Goal: Transaction & Acquisition: Purchase product/service

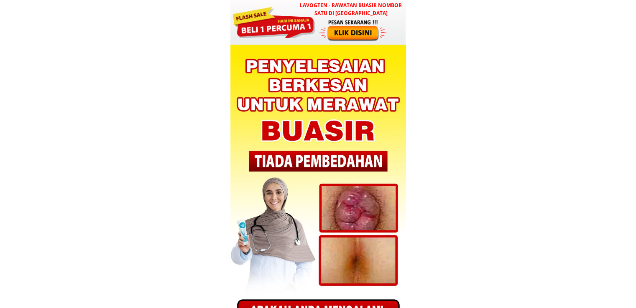
click at [317, 25] on div at bounding box center [317, 22] width 175 height 45
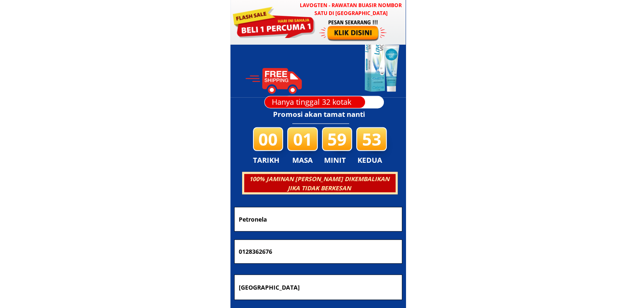
scroll to position [2376, 0]
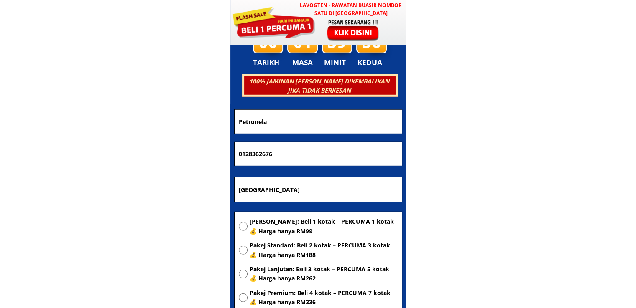
drag, startPoint x: 306, startPoint y: 121, endPoint x: 150, endPoint y: 116, distance: 156.0
paste input "FerwinaGary"
type input "FerwinaGary"
drag, startPoint x: 315, startPoint y: 153, endPoint x: 163, endPoint y: 152, distance: 151.7
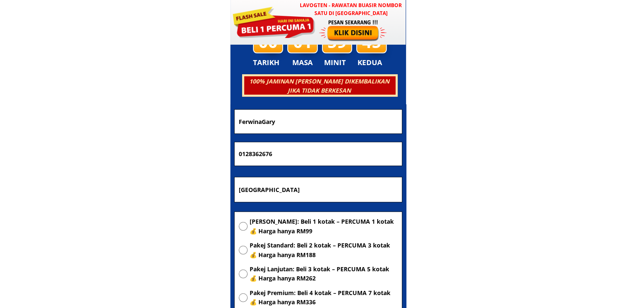
paste input "133005630"
type input "01133005630"
drag, startPoint x: 321, startPoint y: 194, endPoint x: 146, endPoint y: 192, distance: 174.7
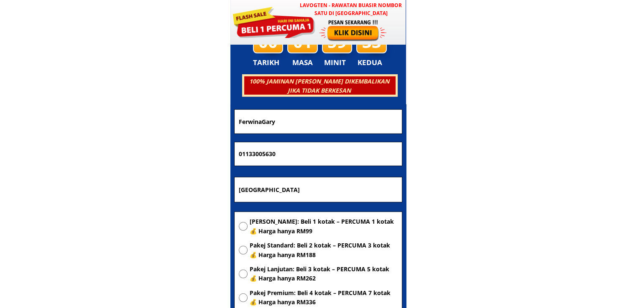
paste input "Shah Alam"
type input "Shah Alam"
click at [279, 220] on span "[PERSON_NAME]: Beli 1 kotak – PERCUMA 1 kotak 💰 Harga hanya RM99" at bounding box center [323, 226] width 148 height 19
radio input "true"
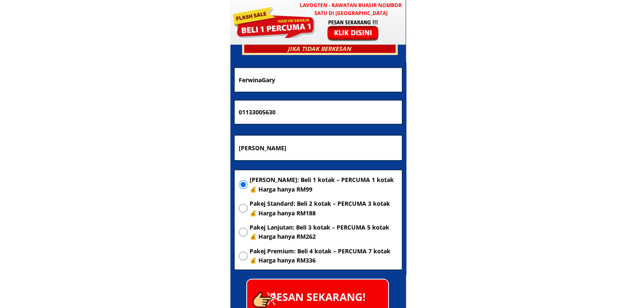
click at [343, 295] on p "PESAN SEKARANG!" at bounding box center [317, 297] width 141 height 34
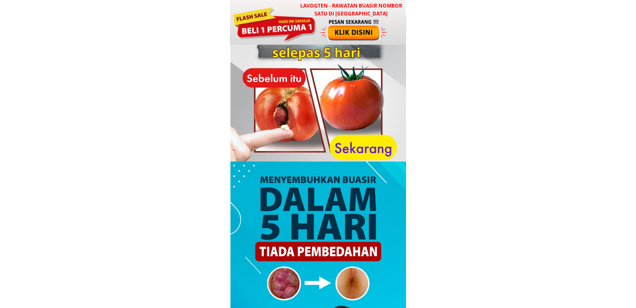
click at [298, 14] on h3 "LAVOGTEN - Rawatan Buasir Nombor Satu di [GEOGRAPHIC_DATA]" at bounding box center [351, 10] width 110 height 16
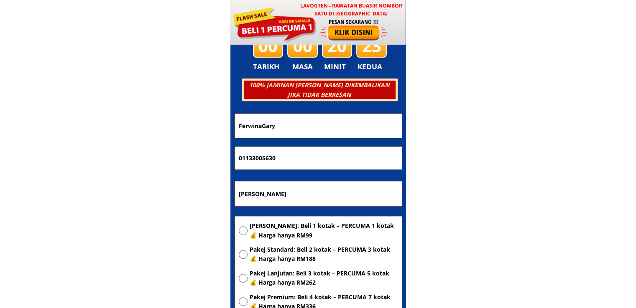
scroll to position [4029, 0]
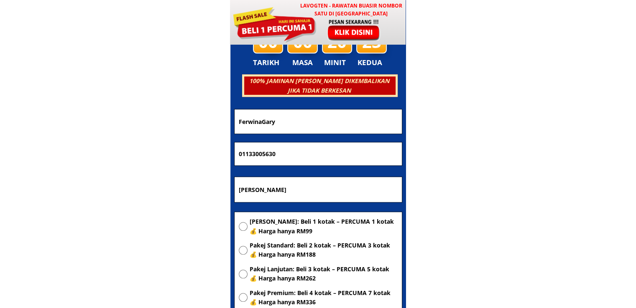
drag, startPoint x: 294, startPoint y: 126, endPoint x: 97, endPoint y: 126, distance: 197.2
click at [107, 126] on body "LAVOGTEN - Rawatan Buasir Nombor Satu di Malaysia Dengarkan pengalaman hebat pe…" at bounding box center [318, 240] width 636 height 8538
paste input "Musa himang"
type input "Musa himang"
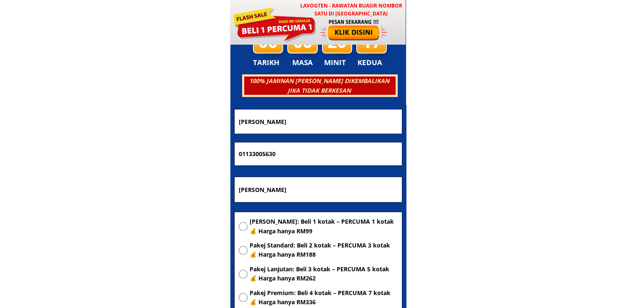
drag, startPoint x: 326, startPoint y: 145, endPoint x: 154, endPoint y: 148, distance: 172.2
click at [159, 148] on body "LAVOGTEN - Rawatan Buasir Nombor Satu di Malaysia Dengarkan pengalaman hebat pe…" at bounding box center [318, 240] width 636 height 8538
paste input "-2600 6923"
click at [253, 153] on input "011-2600 6923" at bounding box center [318, 153] width 163 height 23
type input "01126006923"
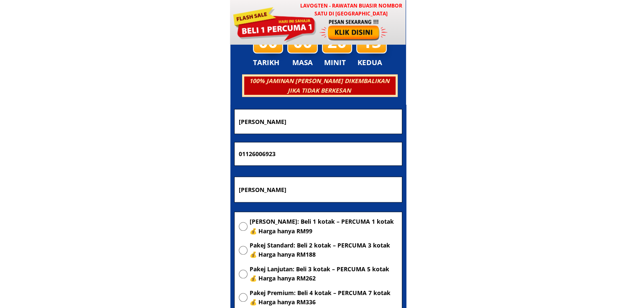
click button "submit" at bounding box center [0, 0] width 0 height 0
drag, startPoint x: 331, startPoint y: 193, endPoint x: 132, endPoint y: 191, distance: 198.9
click at [133, 191] on body "LAVOGTEN - Rawatan Buasir Nombor Satu di Malaysia Dengarkan pengalaman hebat pe…" at bounding box center [318, 240] width 636 height 8538
paste input "Rumah bawang sungai asap koyan 96900 belaga sarawak"
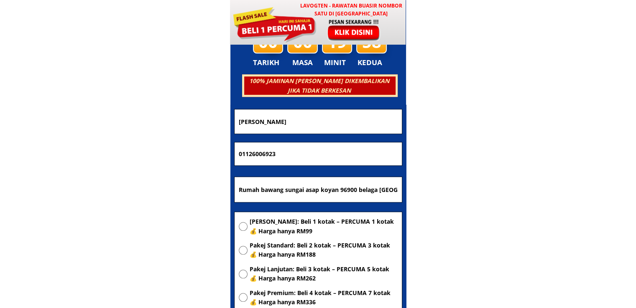
scroll to position [0, 7]
type input "Rumah bawang sungai asap koyan 96900 belaga sarawak"
click at [264, 221] on span "[PERSON_NAME]: Beli 1 kotak – PERCUMA 1 kotak 💰 Harga hanya RM99" at bounding box center [323, 226] width 148 height 19
radio input "true"
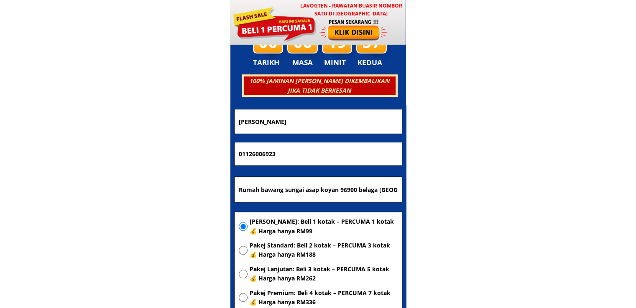
scroll to position [4155, 0]
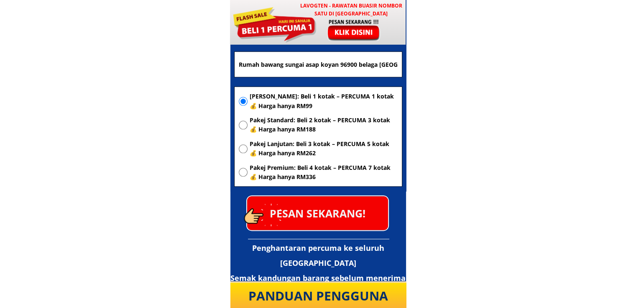
click at [337, 215] on p "PESAN SEKARANG!" at bounding box center [317, 213] width 141 height 34
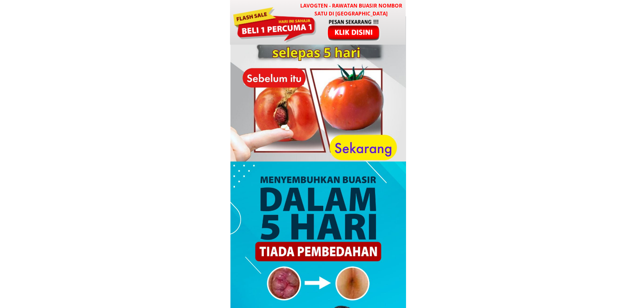
click at [363, 43] on div at bounding box center [318, 22] width 176 height 45
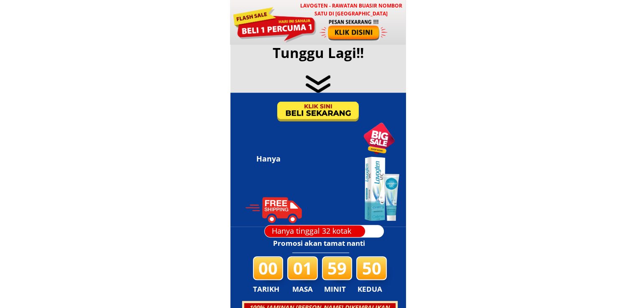
scroll to position [4029, 0]
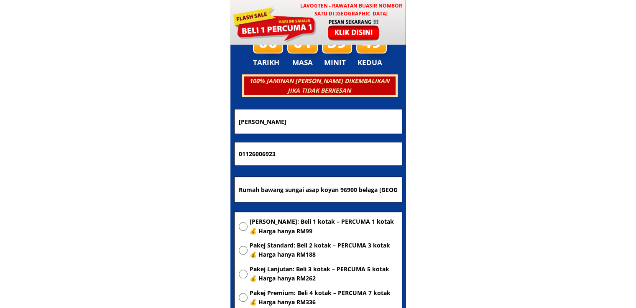
drag, startPoint x: 338, startPoint y: 119, endPoint x: 144, endPoint y: 121, distance: 194.3
click at [195, 121] on body "LAVOGTEN - Rawatan Buasir Nombor Satu di Malaysia Dengarkan pengalaman hebat pe…" at bounding box center [318, 240] width 636 height 8538
paste input "[PERSON_NAME]"
type input "[PERSON_NAME]"
drag, startPoint x: 299, startPoint y: 157, endPoint x: 154, endPoint y: 156, distance: 145.4
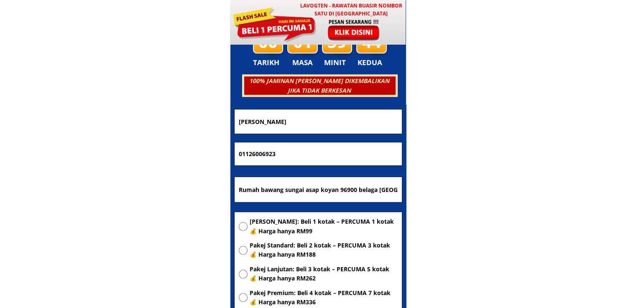
click at [191, 155] on body "LAVOGTEN - Rawatan Buasir Nombor Satu di Malaysia Dengarkan pengalaman hebat pe…" at bounding box center [318, 240] width 636 height 8538
paste input "72989775"
type input "01172989775"
click at [295, 186] on input "Rumah bawang sungai asap koyan 96900 belaga sarawak" at bounding box center [318, 189] width 163 height 25
paste input "No. 6A TL 17, Kg Perpat Laut, 83100 Rengit"
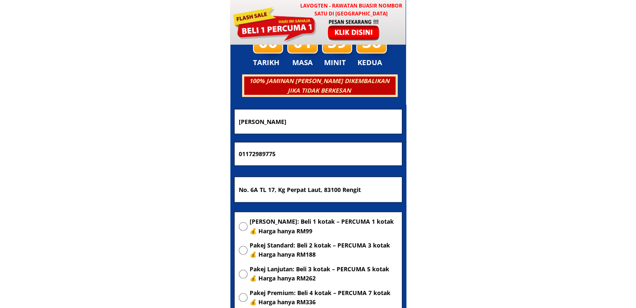
type input "No. 6A TL 17, Kg Perpat Laut, 83100 Rengit"
click at [298, 224] on span "[PERSON_NAME]: Beli 1 kotak – PERCUMA 1 kotak 💰 Harga hanya RM99" at bounding box center [323, 226] width 148 height 19
radio input "true"
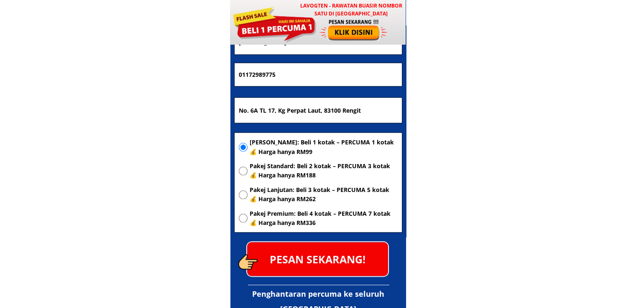
scroll to position [4113, 0]
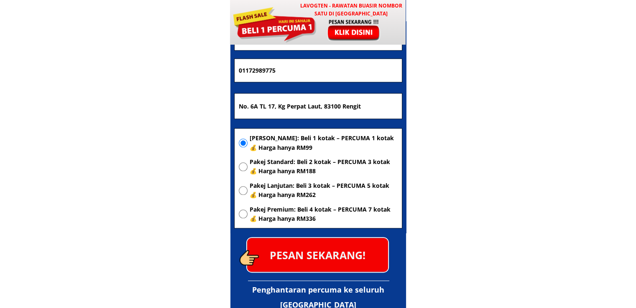
click at [343, 255] on p "PESAN SEKARANG!" at bounding box center [317, 255] width 141 height 34
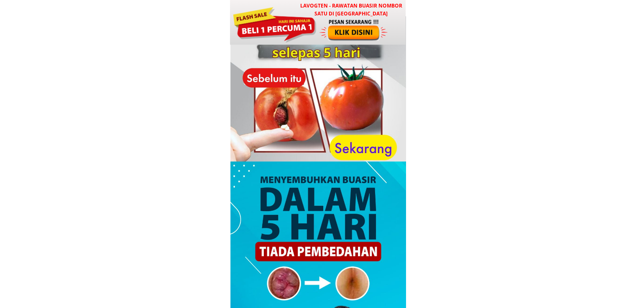
click at [296, 33] on div at bounding box center [274, 24] width 84 height 38
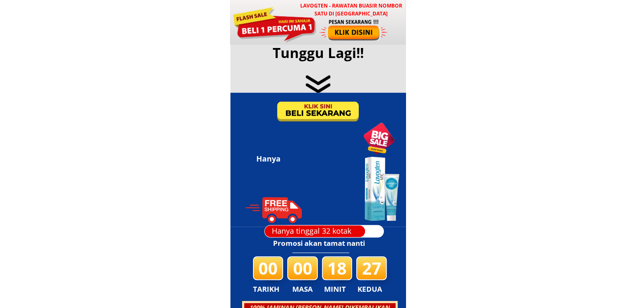
scroll to position [4029, 0]
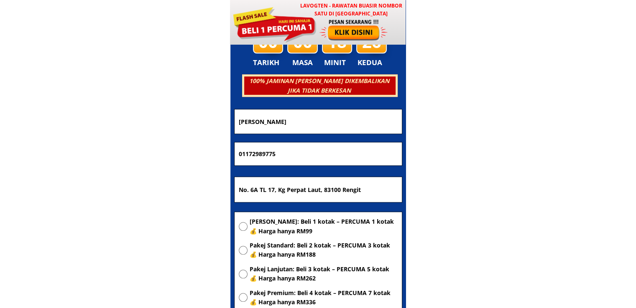
drag, startPoint x: 300, startPoint y: 158, endPoint x: 150, endPoint y: 155, distance: 150.9
click at [152, 155] on body "LAVOGTEN - Rawatan Buasir Nombor Satu di [GEOGRAPHIC_DATA] Dengarkan pengalaman…" at bounding box center [318, 240] width 636 height 8538
paste input "635166"
type input "01172635166"
drag, startPoint x: 330, startPoint y: 124, endPoint x: 186, endPoint y: 124, distance: 144.2
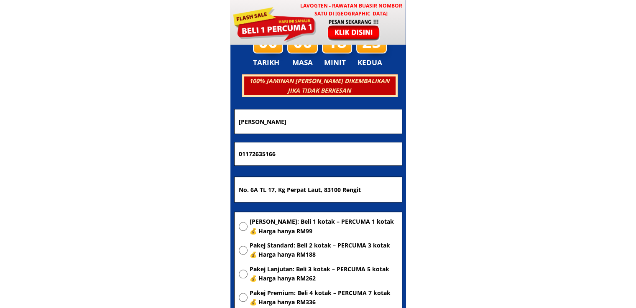
click at [186, 124] on body "LAVOGTEN - Rawatan Buasir Nombor Satu di Malaysia Dengarkan pengalaman hebat pe…" at bounding box center [318, 240] width 636 height 8538
paste input "AKTER"
type input "AKTER"
click at [318, 186] on input "No. 6A TL 17, Kg Perpat Laut, 83100 Rengit" at bounding box center [318, 189] width 163 height 25
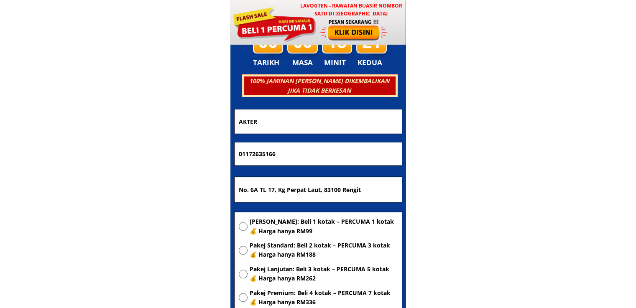
click at [318, 186] on input "No. 6A TL 17, Kg Perpat Laut, 83100 Rengit" at bounding box center [318, 189] width 163 height 25
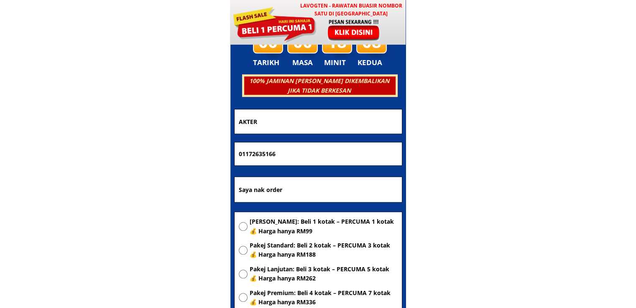
type input "Saya nak order"
click at [287, 221] on span "[PERSON_NAME]: Beli 1 kotak – PERCUMA 1 kotak 💰 Harga hanya RM99" at bounding box center [323, 226] width 148 height 19
radio input "true"
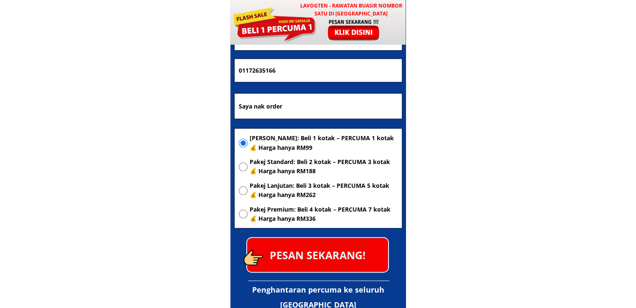
click at [336, 254] on p "PESAN SEKARANG!" at bounding box center [317, 255] width 141 height 34
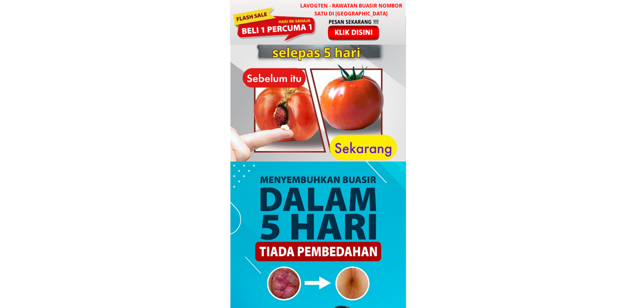
click at [327, 33] on div at bounding box center [353, 29] width 69 height 23
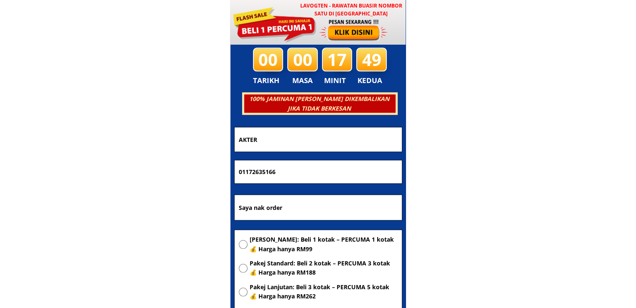
scroll to position [4029, 0]
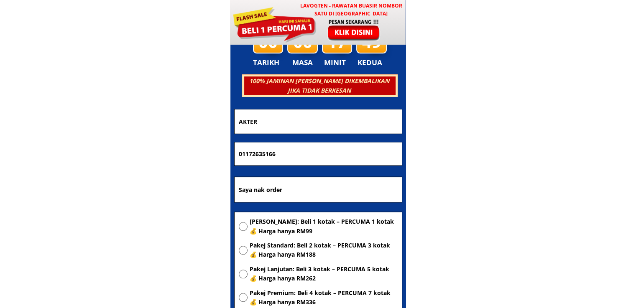
drag, startPoint x: 312, startPoint y: 117, endPoint x: 115, endPoint y: 117, distance: 197.2
click at [158, 121] on body "LAVOGTEN - Rawatan Buasir Nombor Satu di [GEOGRAPHIC_DATA] Dengarkan pengalaman…" at bounding box center [318, 240] width 636 height 8538
paste input "Ekklesia Joice"
type input "Ekklesia Joice"
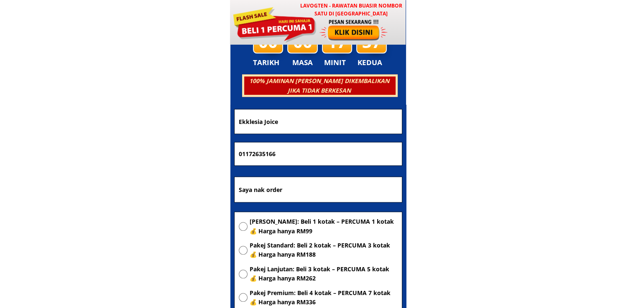
drag, startPoint x: 310, startPoint y: 188, endPoint x: 138, endPoint y: 188, distance: 171.8
click at [163, 187] on body "LAVOGTEN - Rawatan Buasir Nombor Satu di [GEOGRAPHIC_DATA] Dengarkan pengalaman…" at bounding box center [318, 240] width 636 height 8538
paste input "IOI PL"
type input "IOI PL"
drag, startPoint x: 321, startPoint y: 158, endPoint x: 127, endPoint y: 155, distance: 194.3
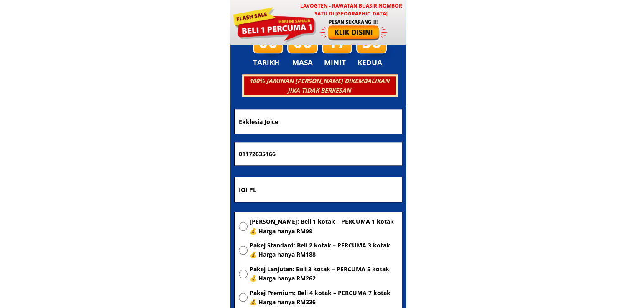
click at [127, 155] on body "LAVOGTEN - Rawatan Buasir Nombor Satu di [GEOGRAPHIC_DATA] Dengarkan pengalaman…" at bounding box center [318, 240] width 636 height 8538
paste input "16126513"
type input "01116126513"
click at [272, 226] on span "[PERSON_NAME]: Beli 1 kotak – PERCUMA 1 kotak 💰 Harga hanya RM99" at bounding box center [323, 226] width 148 height 19
radio input "true"
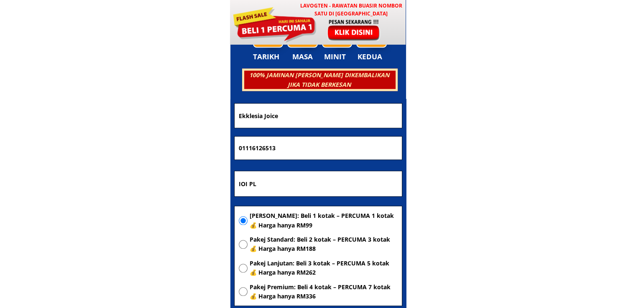
scroll to position [4113, 0]
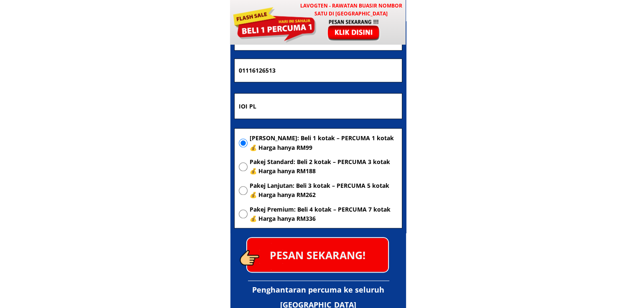
click at [365, 260] on p "PESAN SEKARANG!" at bounding box center [317, 255] width 141 height 34
